Goal: Information Seeking & Learning: Learn about a topic

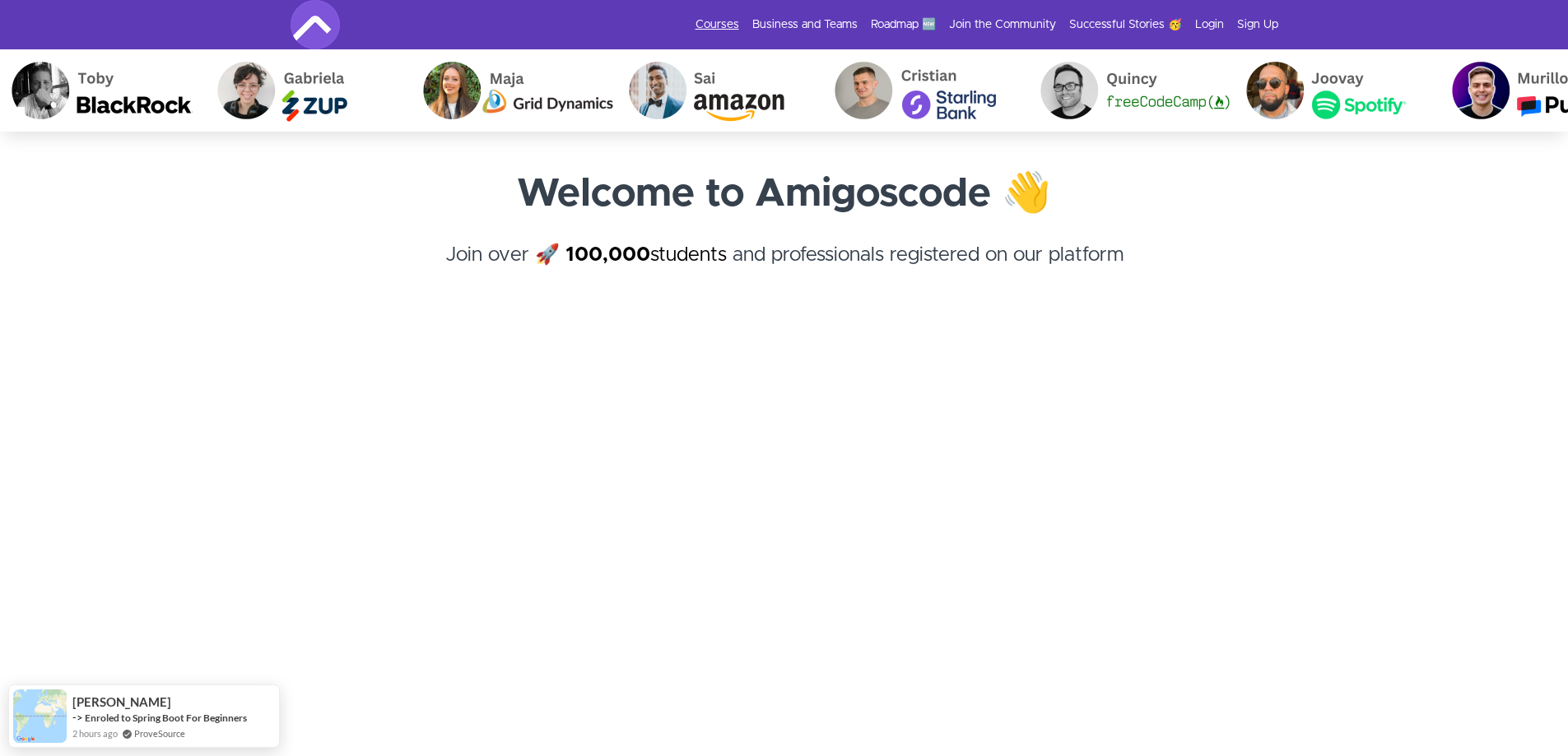
click at [724, 22] on link "Courses" at bounding box center [717, 24] width 44 height 16
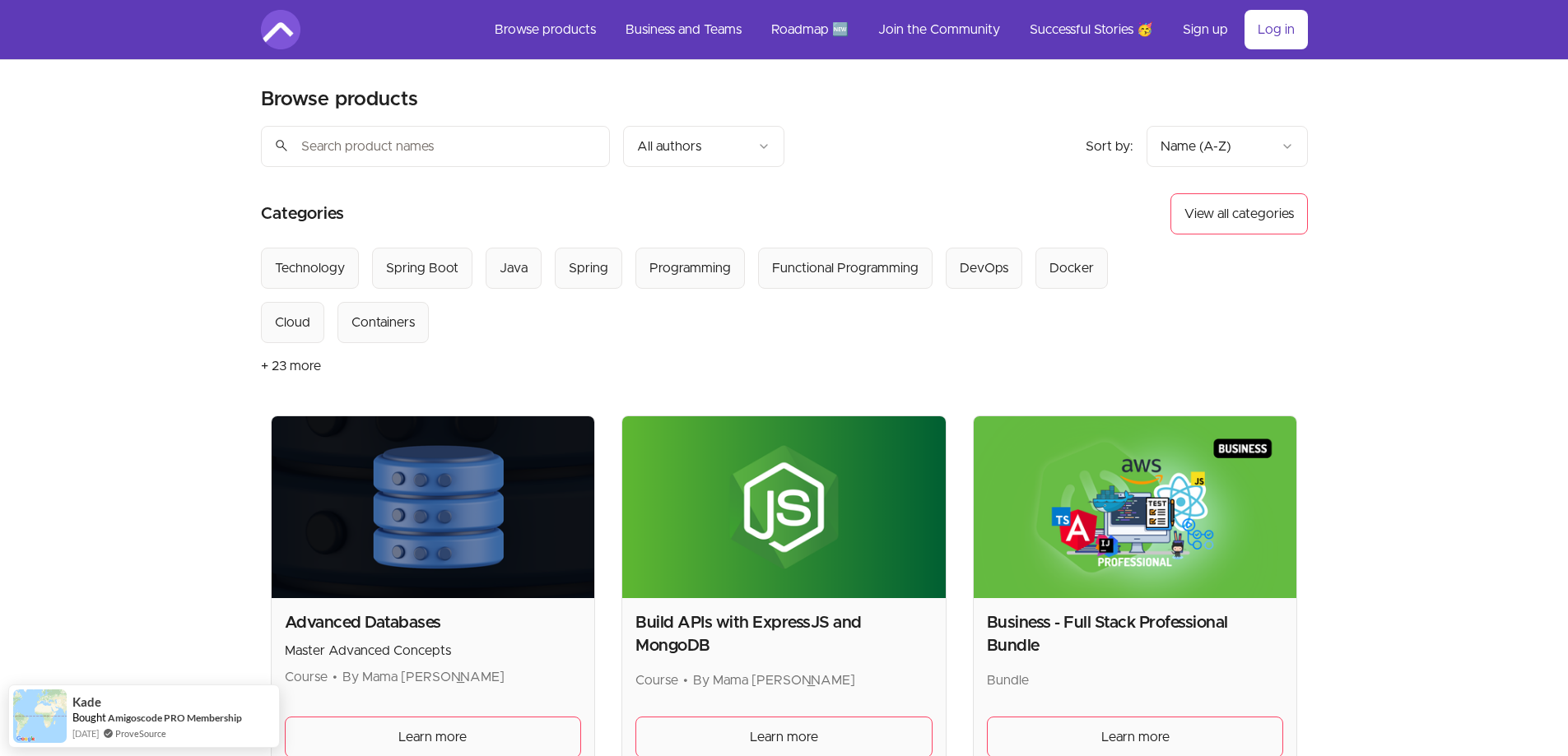
click at [1082, 304] on div "Select from all categories: Technology Spring Boot Java Spring Programming Func…" at bounding box center [716, 296] width 912 height 96
click at [1076, 264] on div "Docker" at bounding box center [1071, 268] width 44 height 20
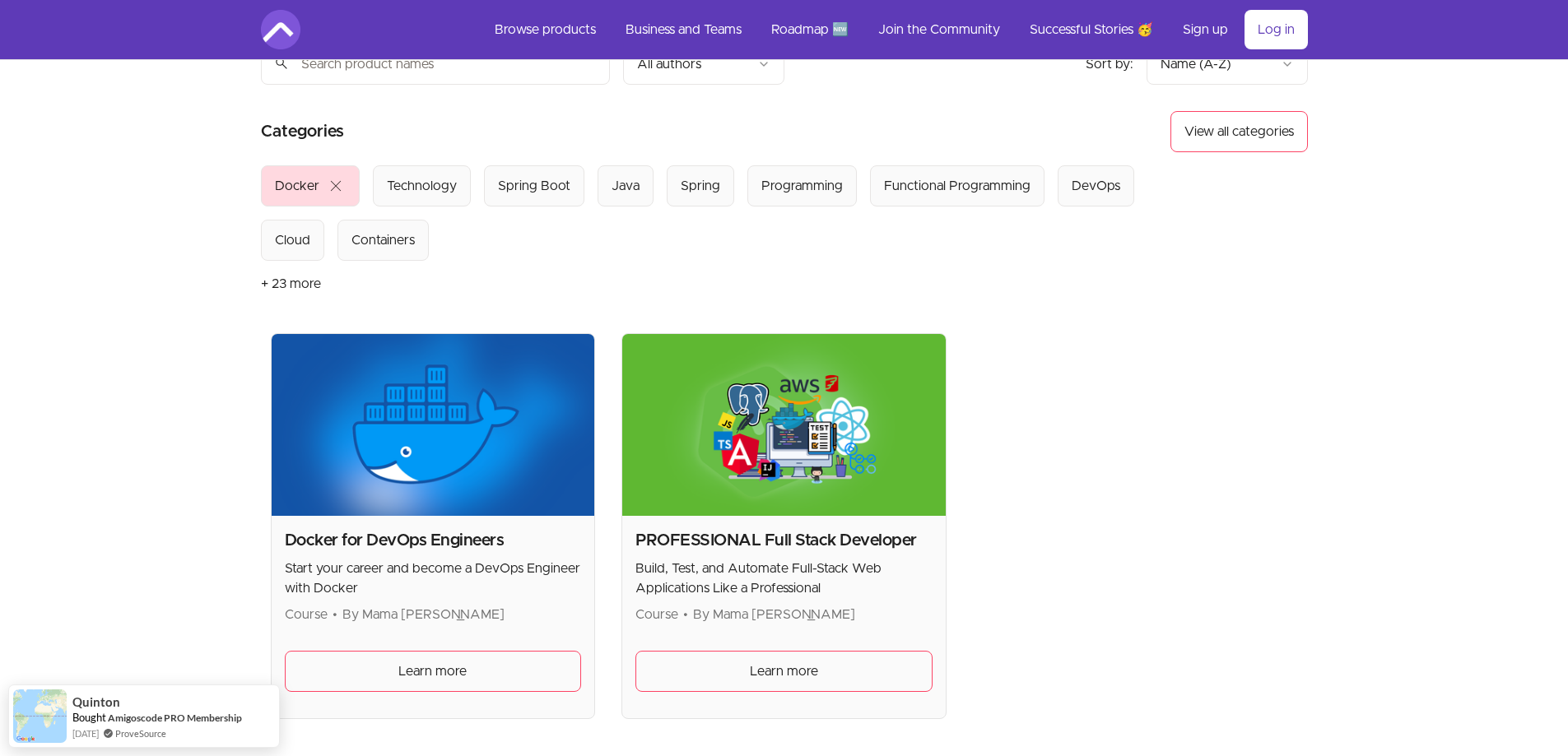
scroll to position [165, 0]
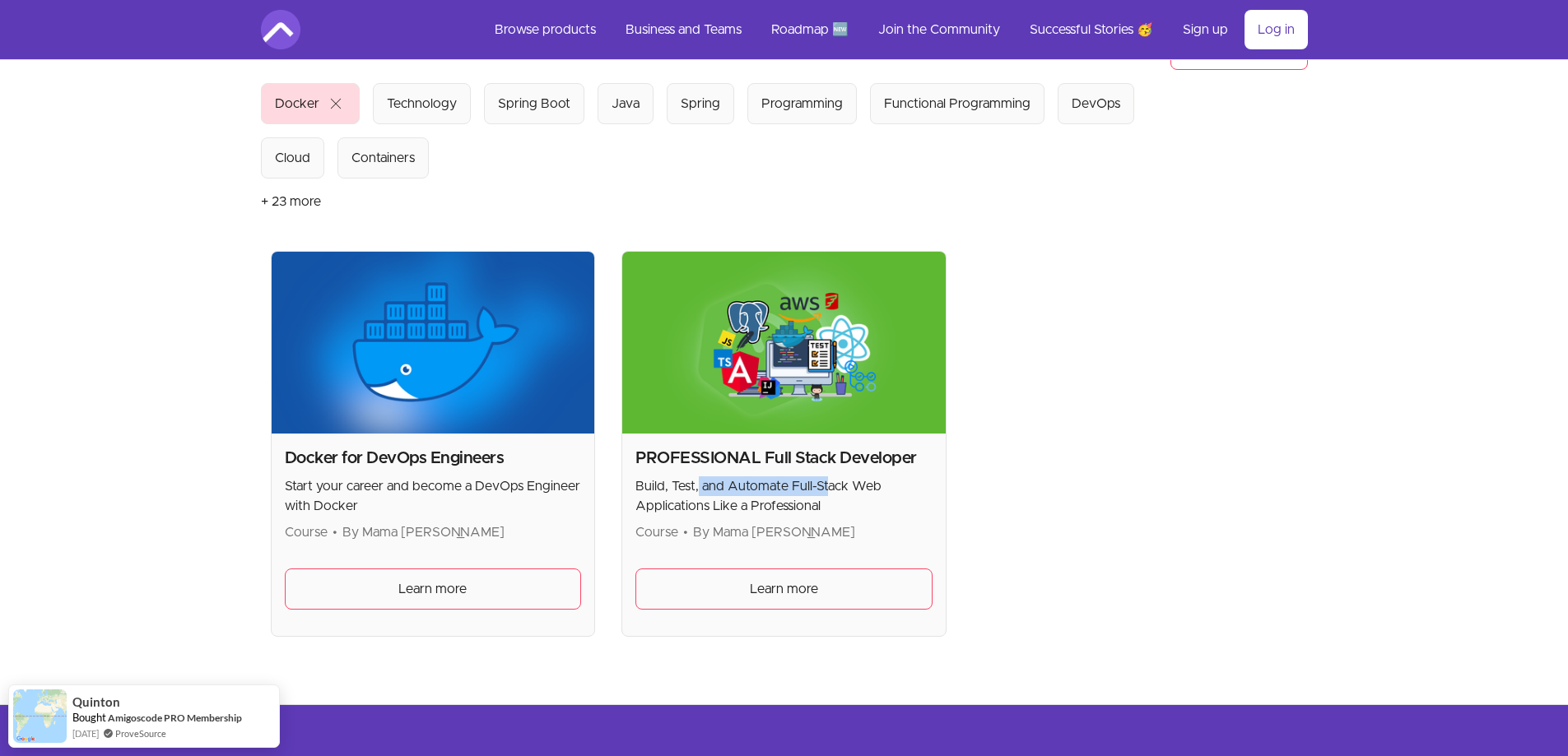
drag, startPoint x: 697, startPoint y: 488, endPoint x: 827, endPoint y: 478, distance: 130.4
click at [827, 478] on p "Build, Test, and Automate Full-Stack Web Applications Like a Professional" at bounding box center [784, 495] width 297 height 39
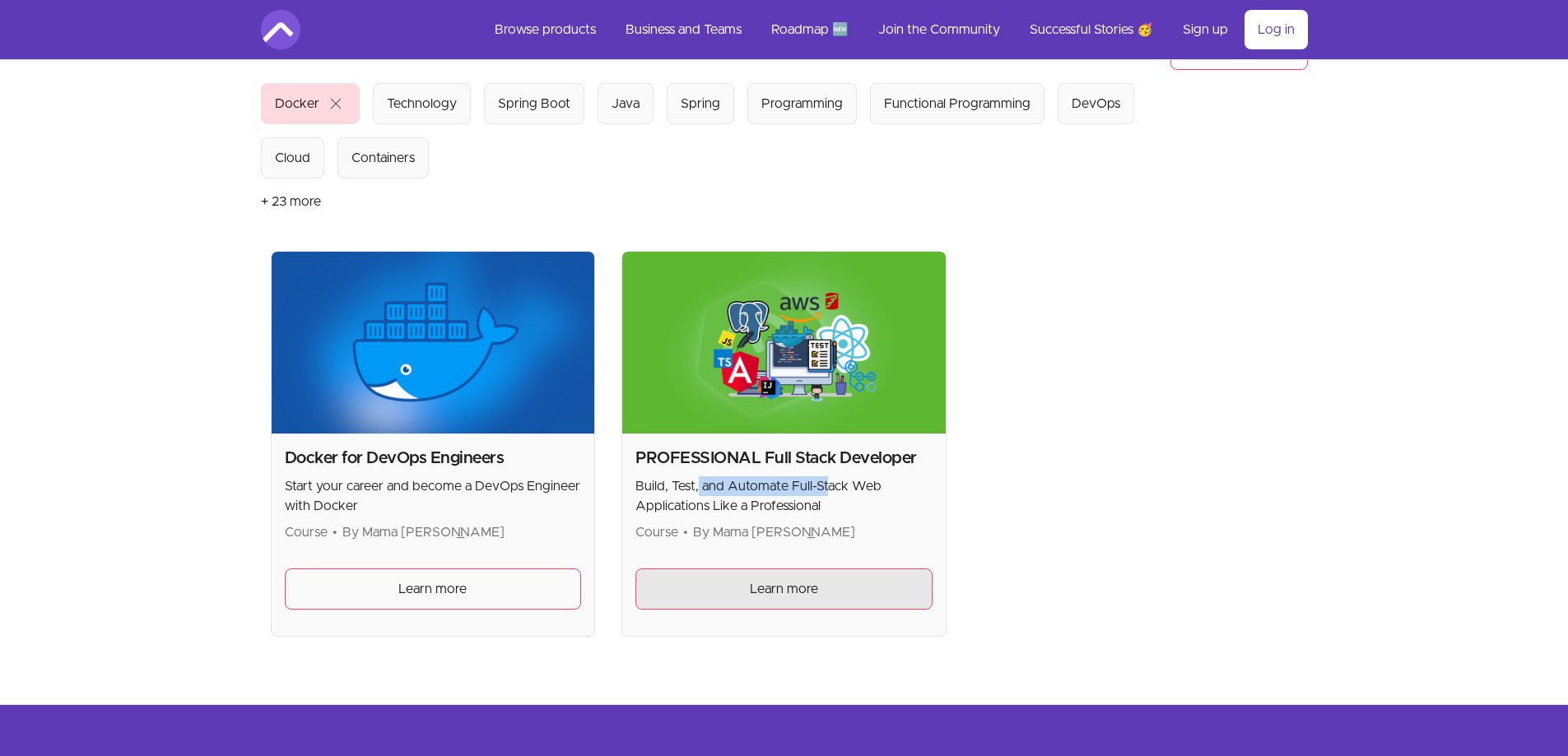
click at [832, 579] on link "Learn more" at bounding box center [784, 589] width 297 height 41
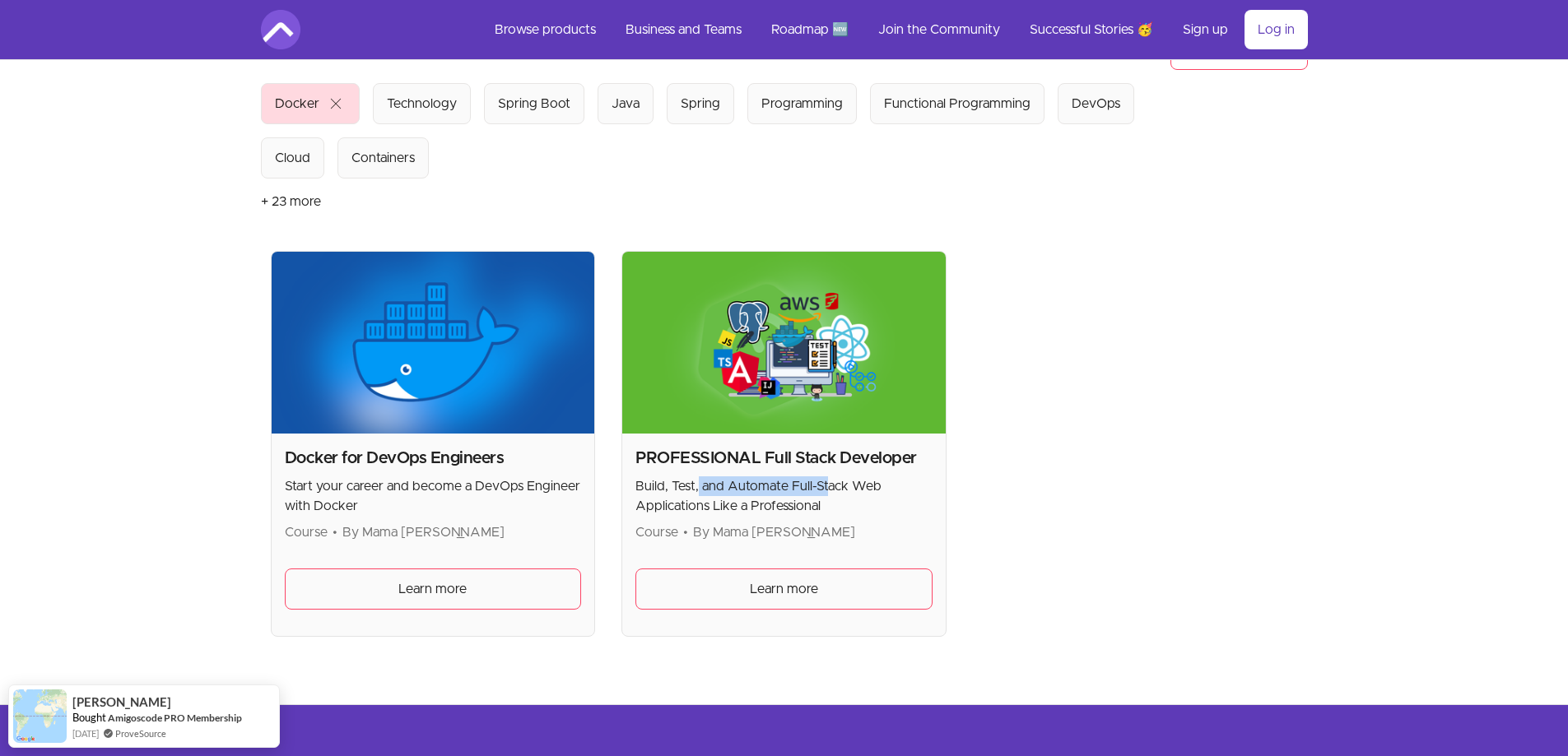
click at [803, 371] on img at bounding box center [784, 343] width 324 height 182
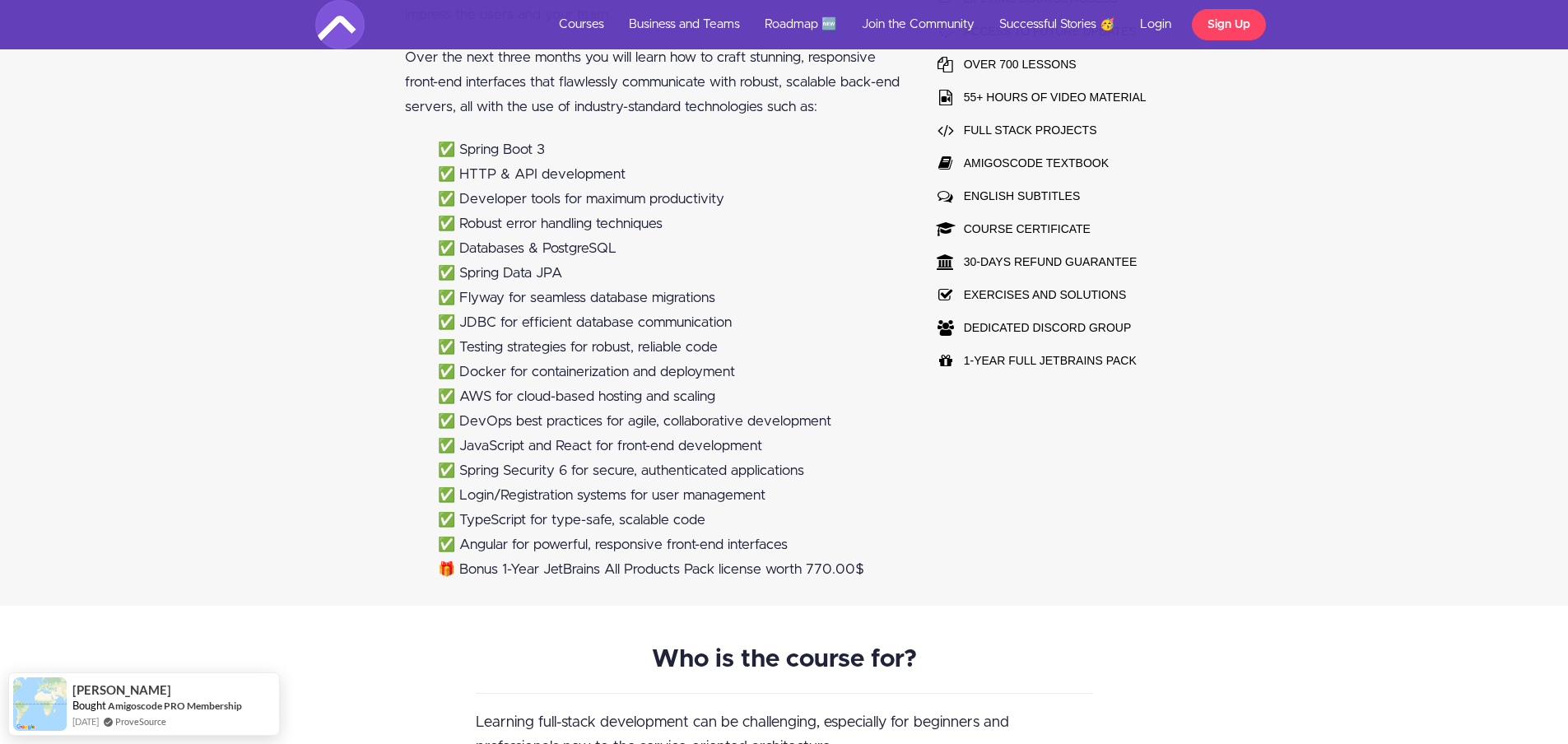
click at [766, 371] on li "✅ Docker for containerization and deployment" at bounding box center [669, 372] width 463 height 25
